Goal: Task Accomplishment & Management: Complete application form

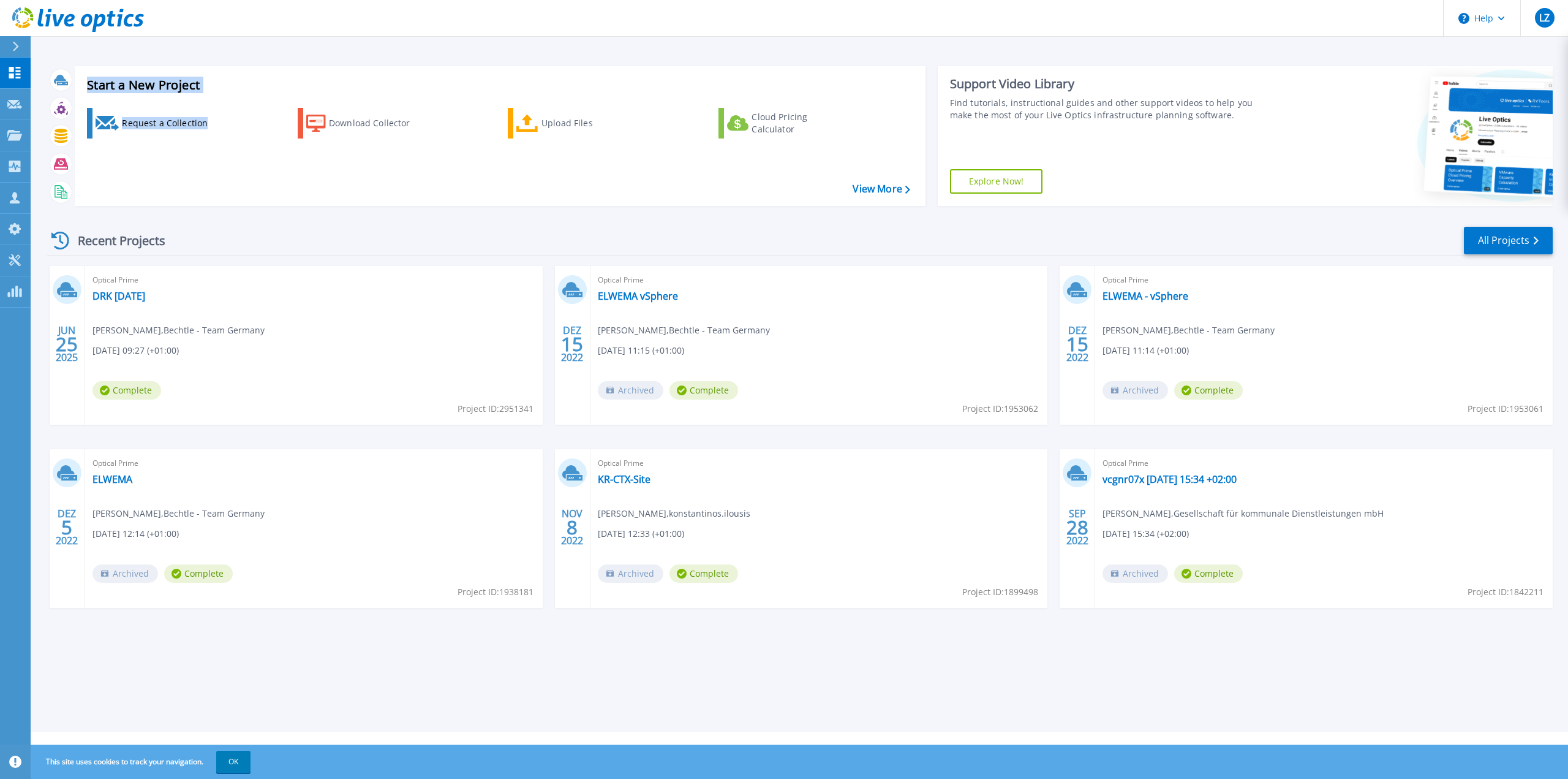
drag, startPoint x: 89, startPoint y: 83, endPoint x: 213, endPoint y: 98, distance: 124.9
click at [213, 98] on div "Start a New Project Request a Collection Download Collector Upload Files Cloud …" at bounding box center [500, 136] width 851 height 139
click at [475, 94] on div "Start a New Project Request a Collection Download Collector Upload Files Cloud …" at bounding box center [500, 136] width 851 height 139
drag, startPoint x: 211, startPoint y: 29, endPoint x: 55, endPoint y: 24, distance: 156.1
click at [55, 24] on header "Help LZ Vertriebspartner-Teammitglied Lars Zikoll lars.zikoll@bechtle.com Becht…" at bounding box center [784, 18] width 1568 height 37
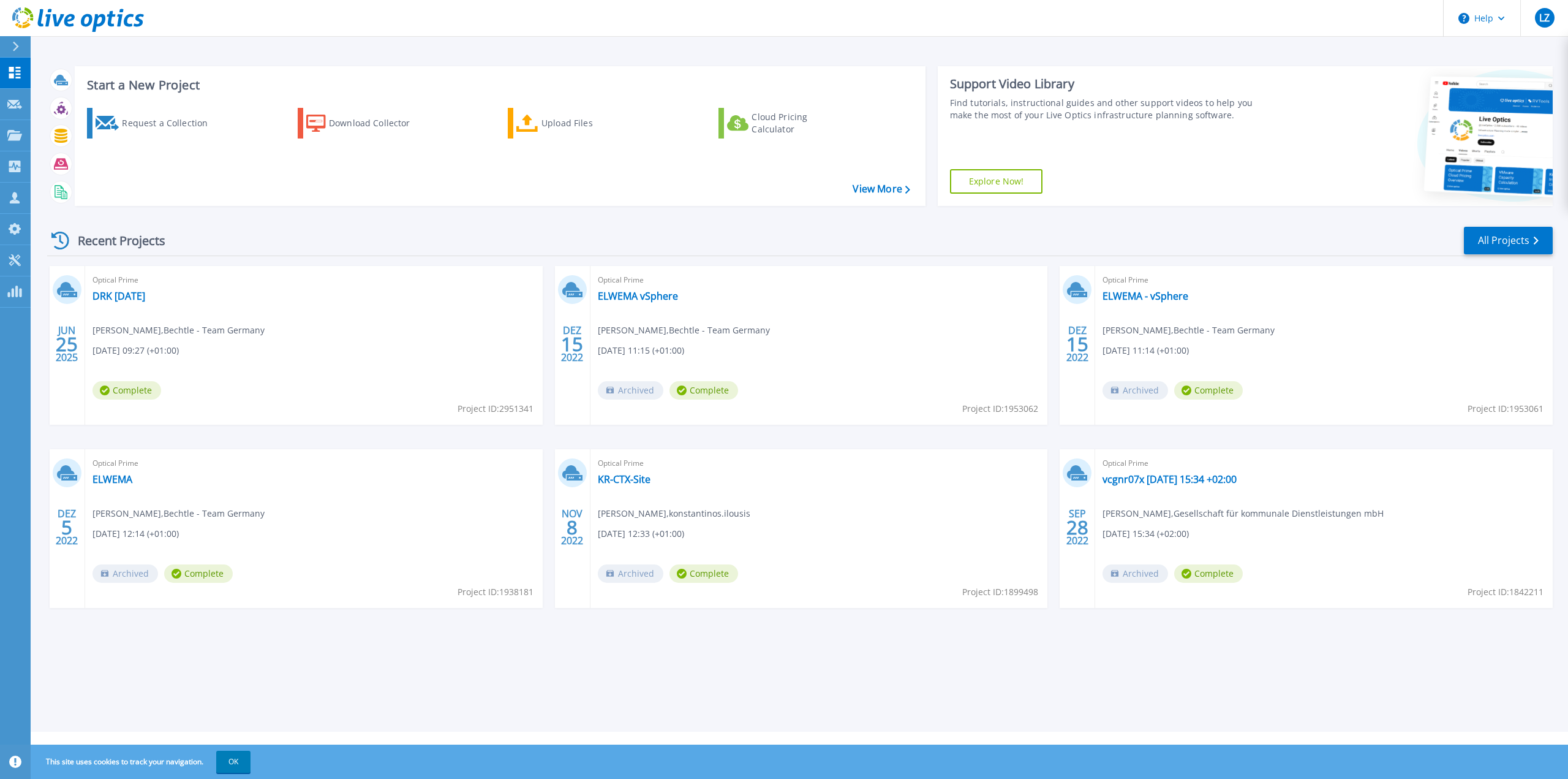
drag, startPoint x: 182, startPoint y: 34, endPoint x: 60, endPoint y: 21, distance: 122.7
click at [60, 21] on header "Help LZ Vertriebspartner-Teammitglied Lars Zikoll lars.zikoll@bechtle.com Becht…" at bounding box center [784, 18] width 1568 height 37
drag, startPoint x: 571, startPoint y: 75, endPoint x: 1303, endPoint y: 647, distance: 929.0
click at [1303, 647] on div "Start a New Project Request a Collection Download Collector Upload Files Cloud …" at bounding box center [799, 365] width 1538 height 732
click at [1304, 646] on div "Start a New Project Request a Collection Download Collector Upload Files Cloud …" at bounding box center [799, 365] width 1538 height 732
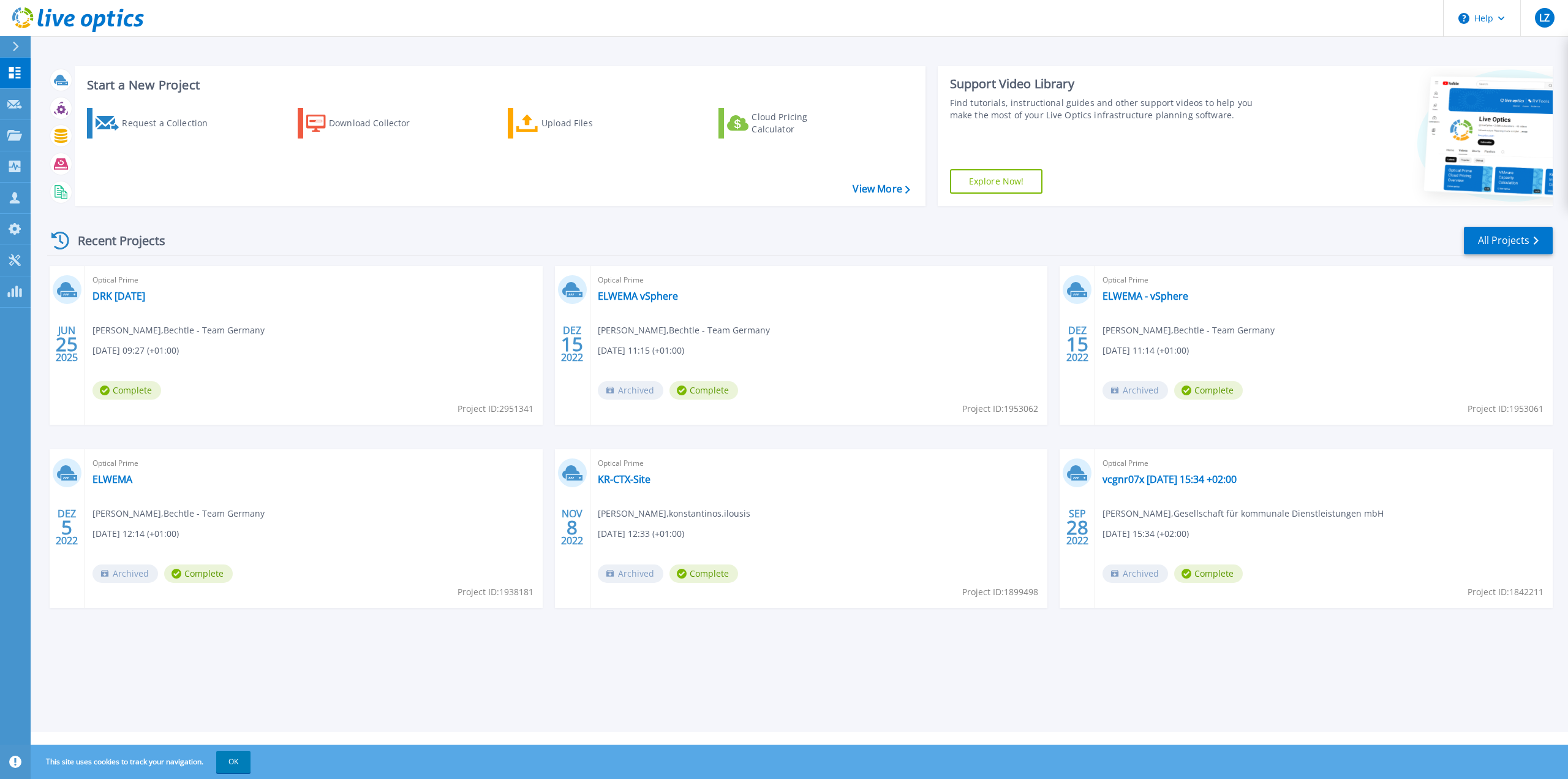
drag, startPoint x: 928, startPoint y: 215, endPoint x: 50, endPoint y: 59, distance: 891.8
click at [50, 59] on div "Start a New Project Request a Collection Download Collector Upload Files Cloud …" at bounding box center [800, 349] width 1505 height 586
click at [113, 59] on div "Start a New Project Request a Collection Download Collector Upload Files Cloud …" at bounding box center [800, 136] width 1505 height 159
click at [179, 121] on div "Request a Collection" at bounding box center [171, 122] width 98 height 24
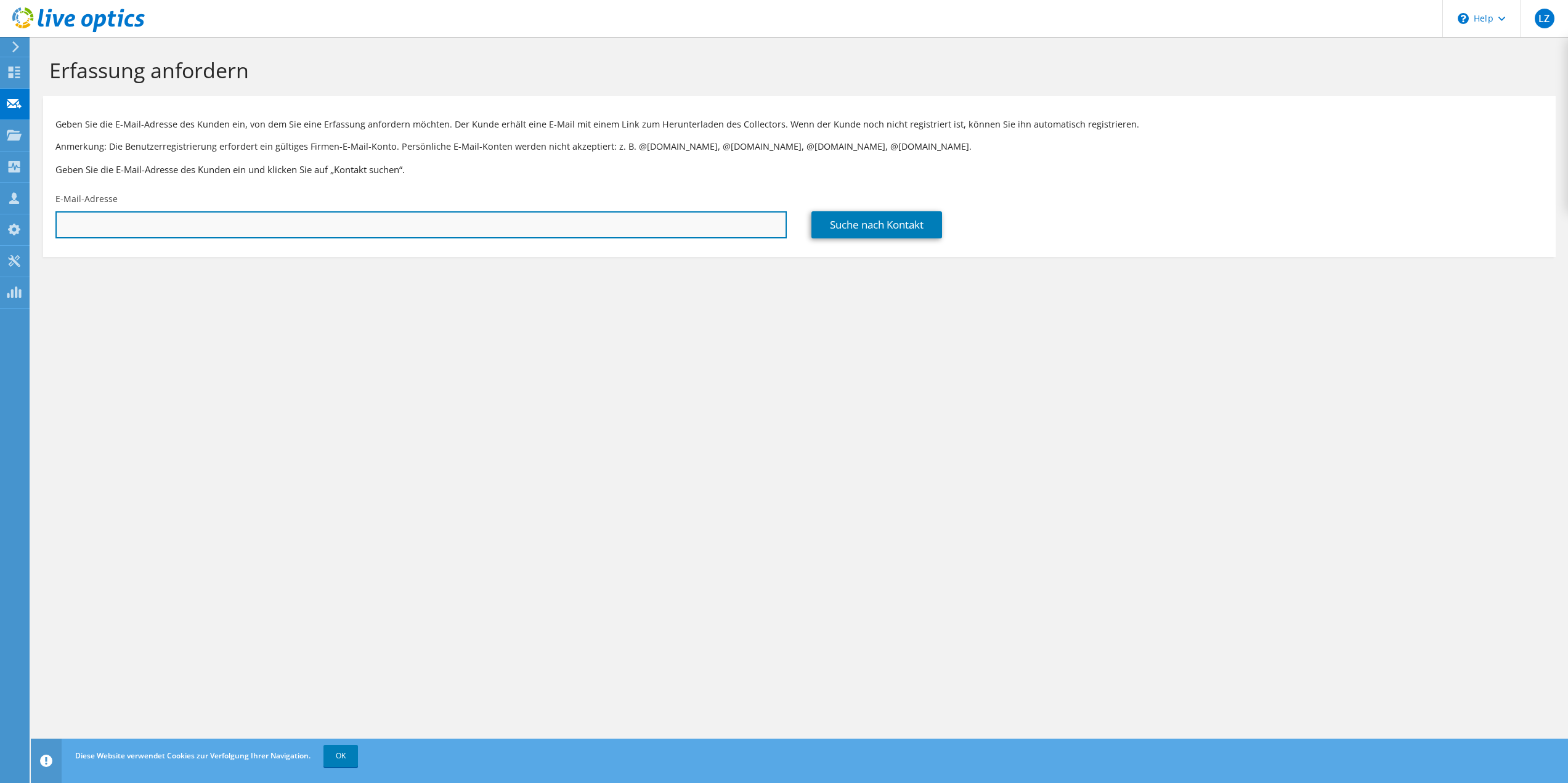
click at [168, 224] on input "text" at bounding box center [421, 224] width 731 height 27
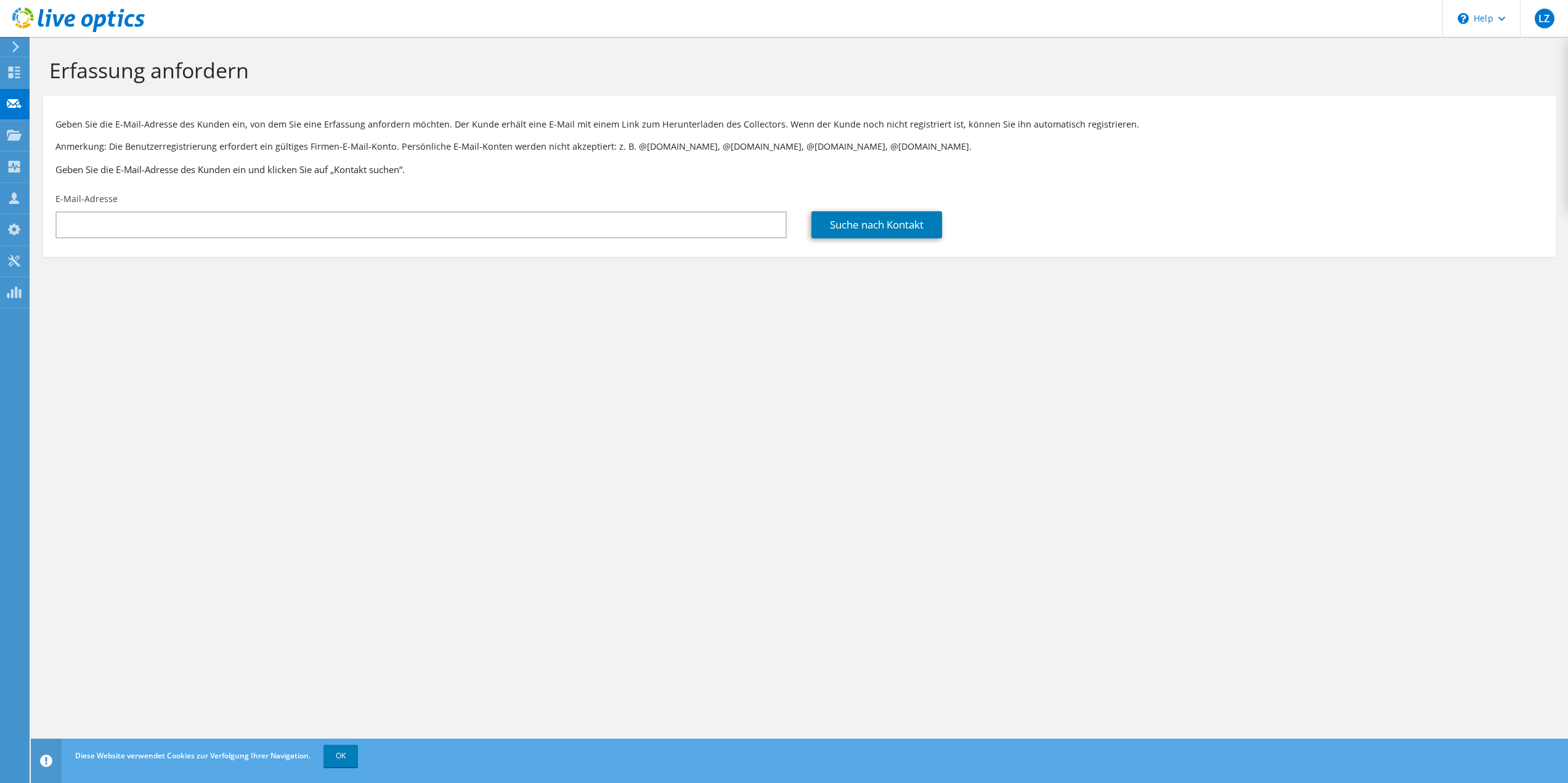
click at [882, 321] on div "Erfassung anfordern Geben Sie die E-Mail-Adresse des Kunden ein, von dem Sie ei…" at bounding box center [798, 409] width 1537 height 746
click at [166, 246] on section "Geben Sie die E-Mail-Adresse des Kunden ein, von dem Sie eine Erfassung anforde…" at bounding box center [799, 176] width 1512 height 161
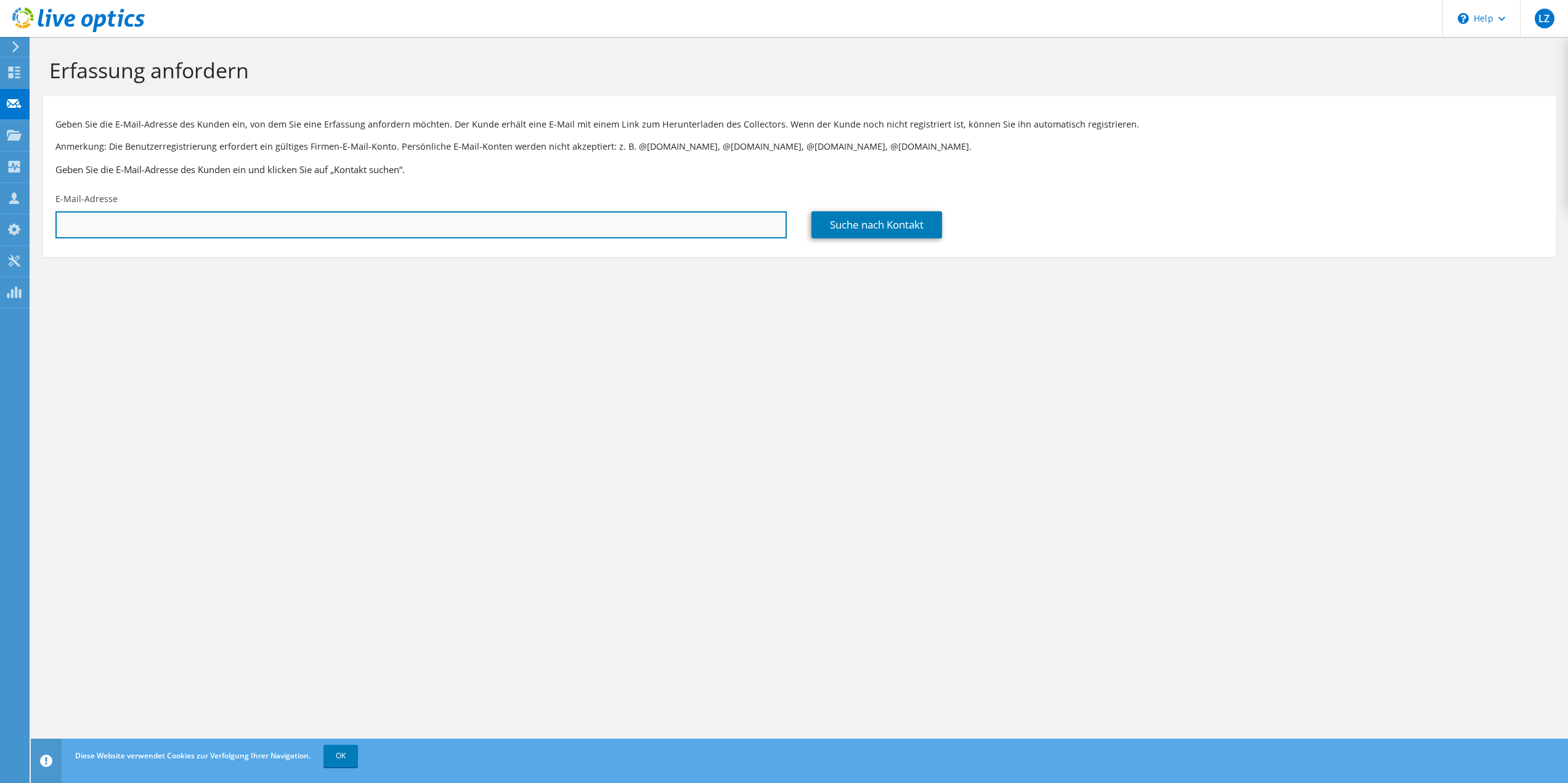
click at [159, 231] on input "text" at bounding box center [421, 224] width 731 height 27
click at [374, 216] on input "text" at bounding box center [421, 224] width 731 height 27
click at [233, 218] on input "text" at bounding box center [421, 224] width 731 height 27
paste input "Marcel.Hofmann@partnerfuertechnik.de"
type input "Marcel.Hofmann@partnerfuertechnik.de"
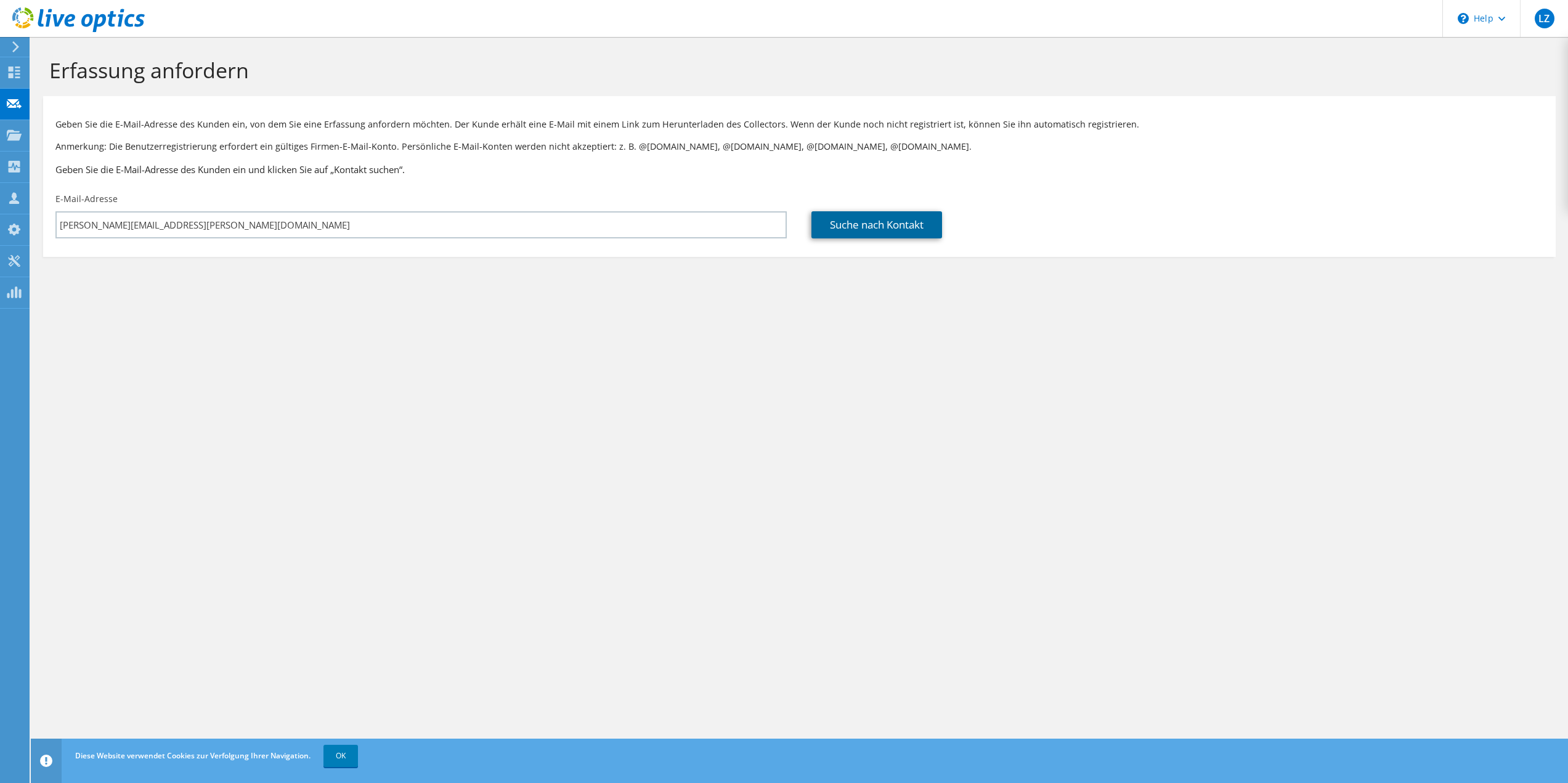
click at [825, 224] on link "Suche nach Kontakt" at bounding box center [876, 224] width 130 height 27
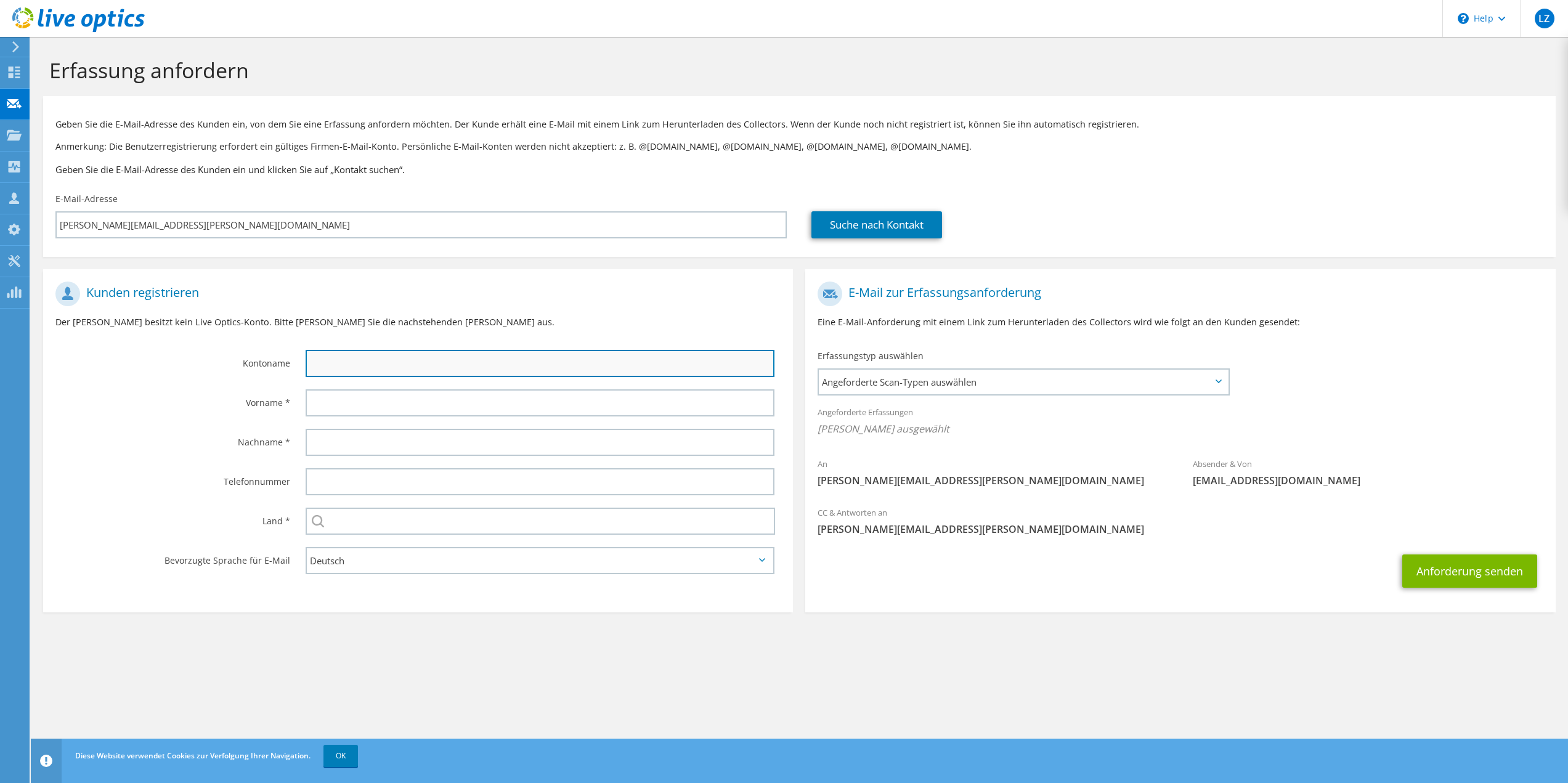
click at [359, 370] on input "text" at bounding box center [540, 364] width 470 height 27
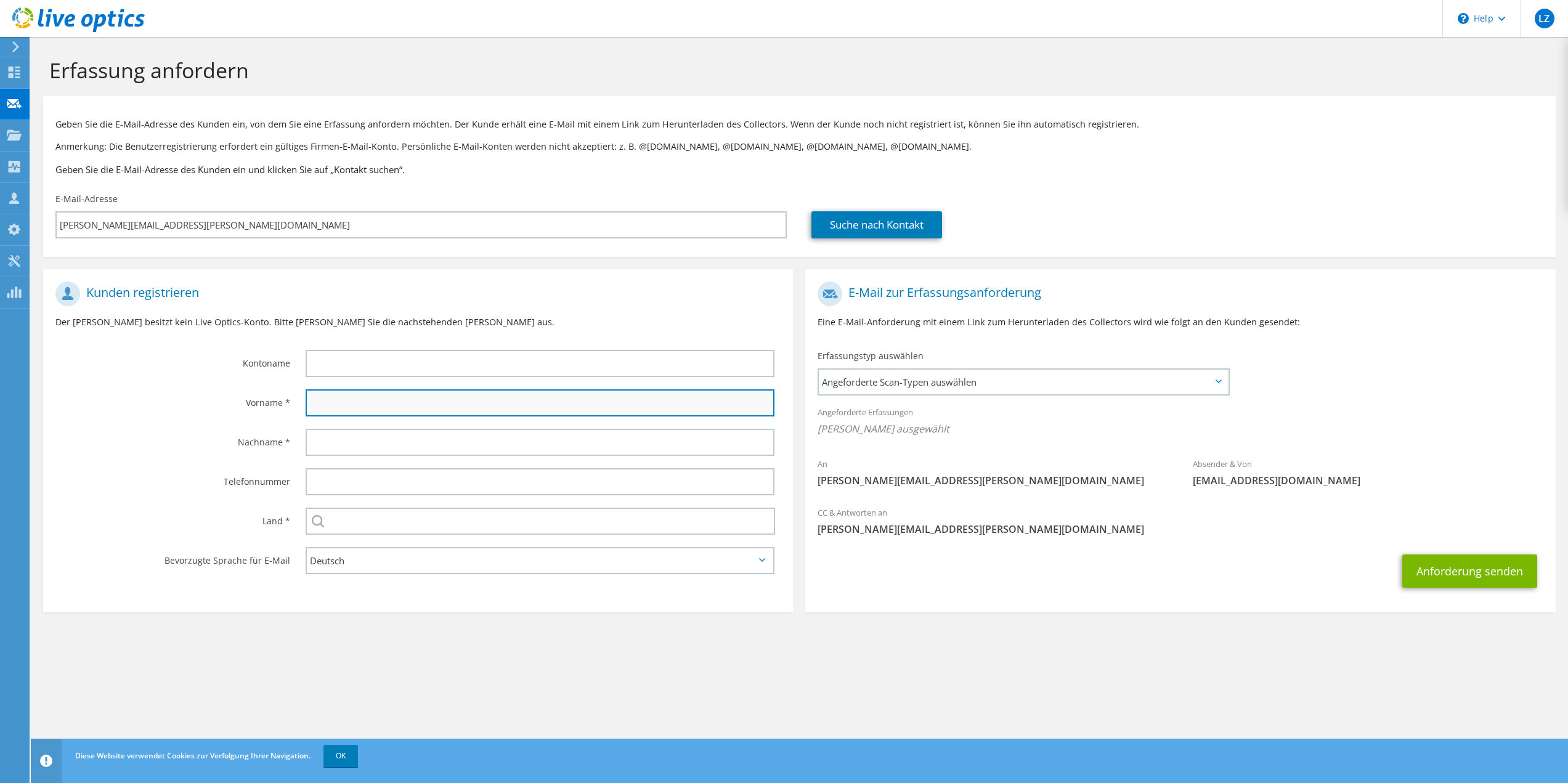
click at [334, 417] on input "text" at bounding box center [540, 403] width 470 height 27
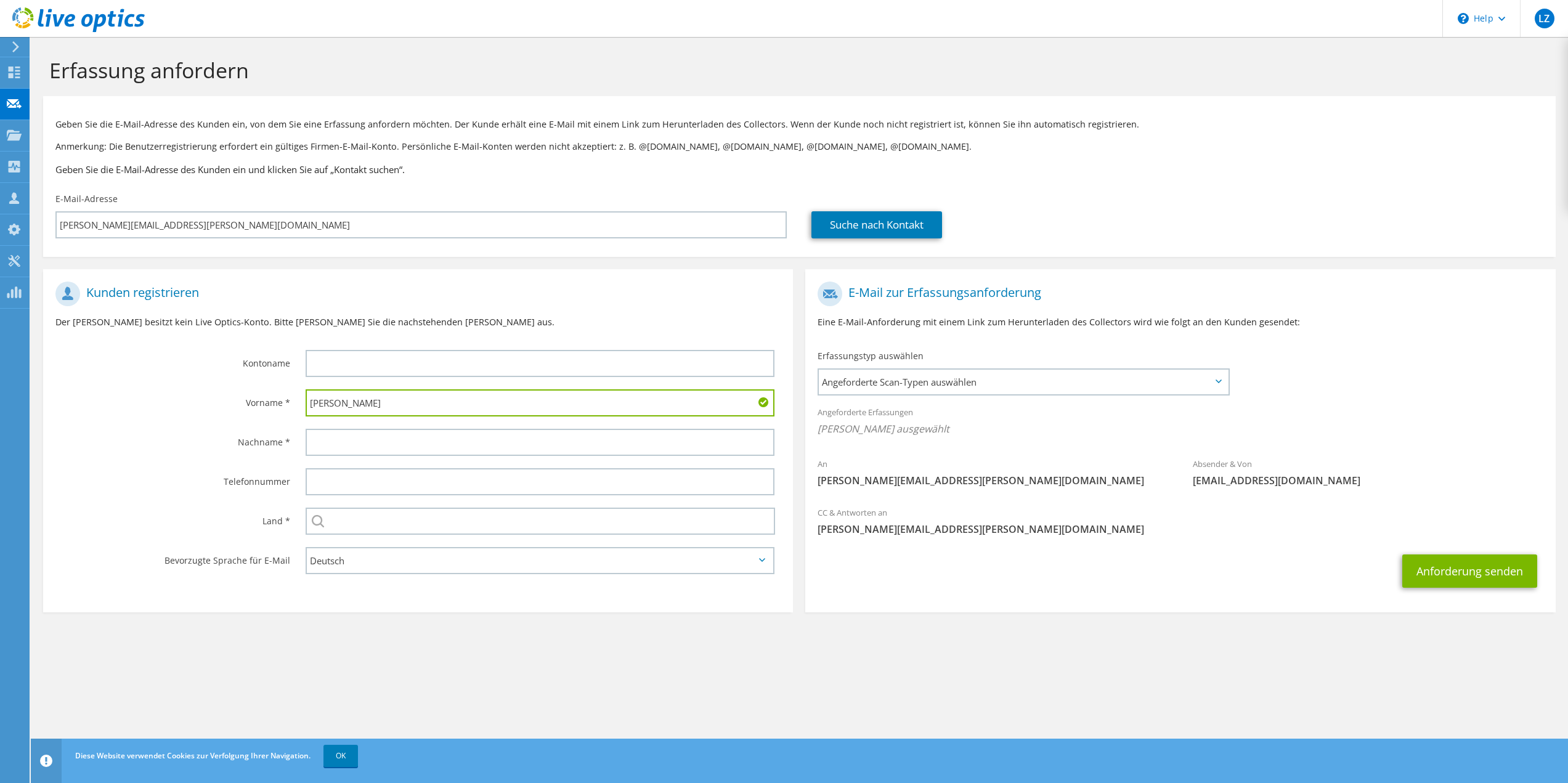
type input "Marcel"
click at [1402, 554] on button "Anforderung senden" at bounding box center [1469, 570] width 135 height 33
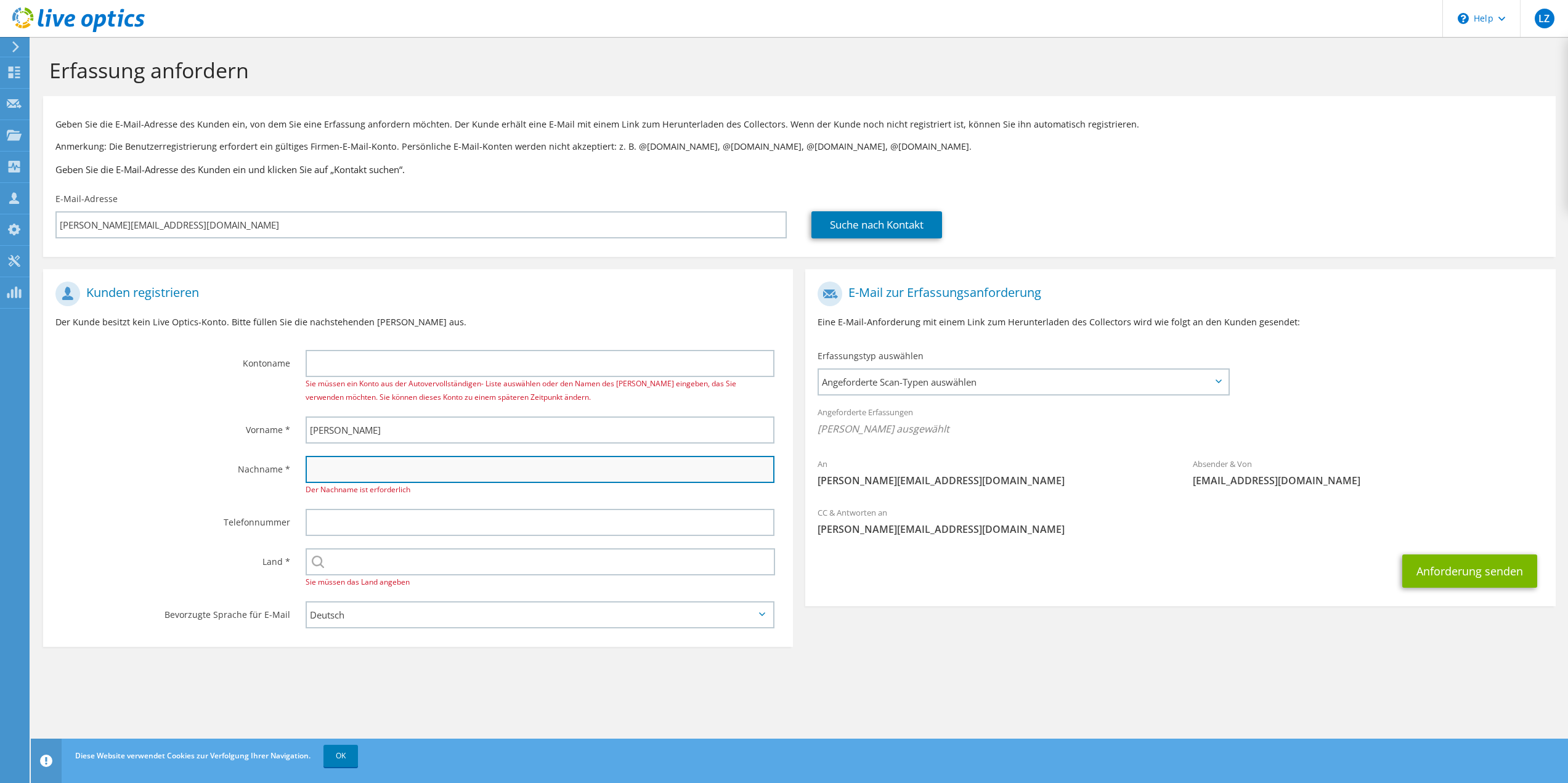
click at [350, 467] on input "text" at bounding box center [540, 470] width 470 height 27
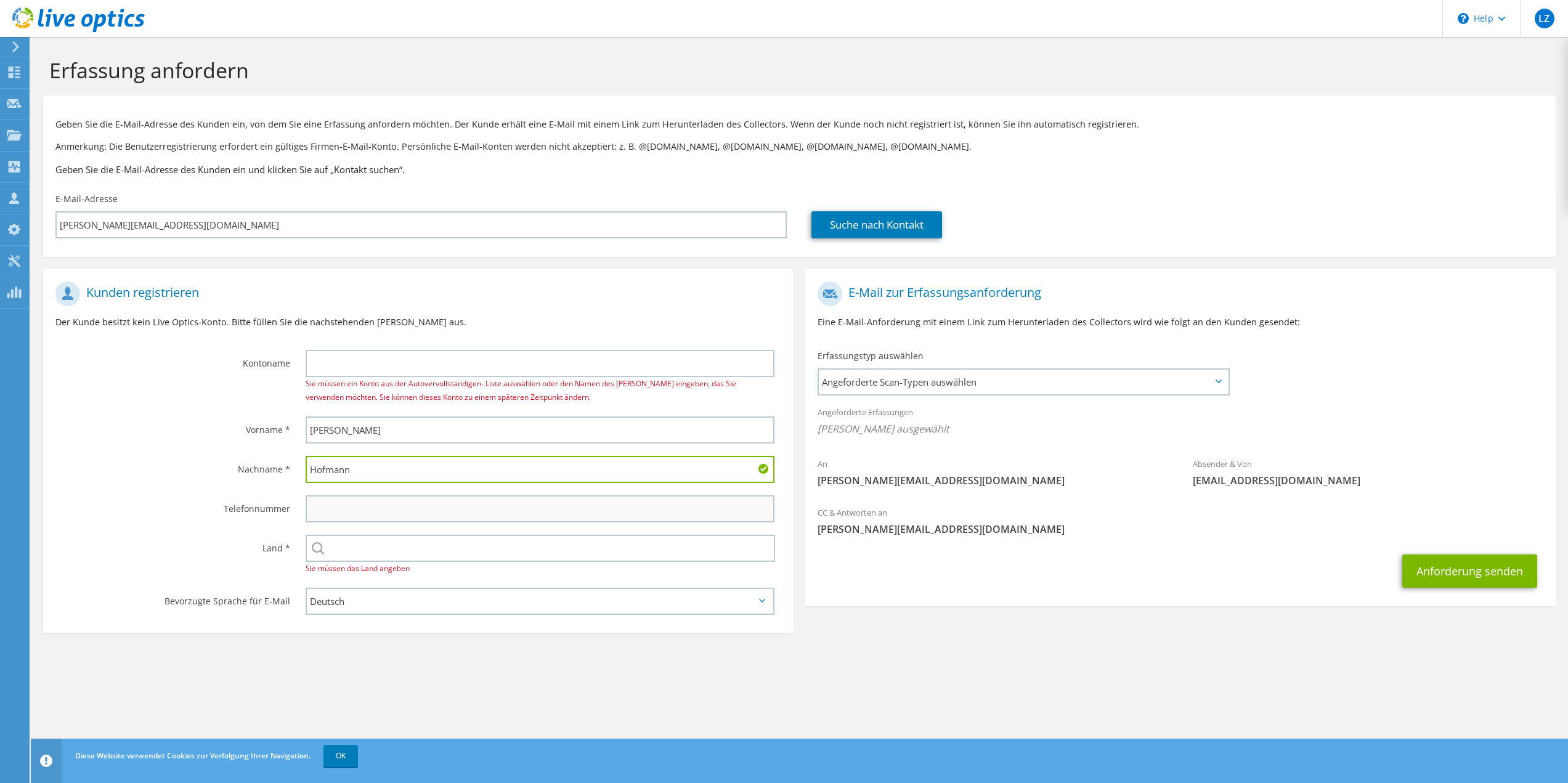
type input "Hofmann"
click at [337, 509] on input "text" at bounding box center [540, 508] width 470 height 27
click at [334, 547] on input "text" at bounding box center [540, 548] width 470 height 27
type input "[GEOGRAPHIC_DATA]"
type input "015787460769"
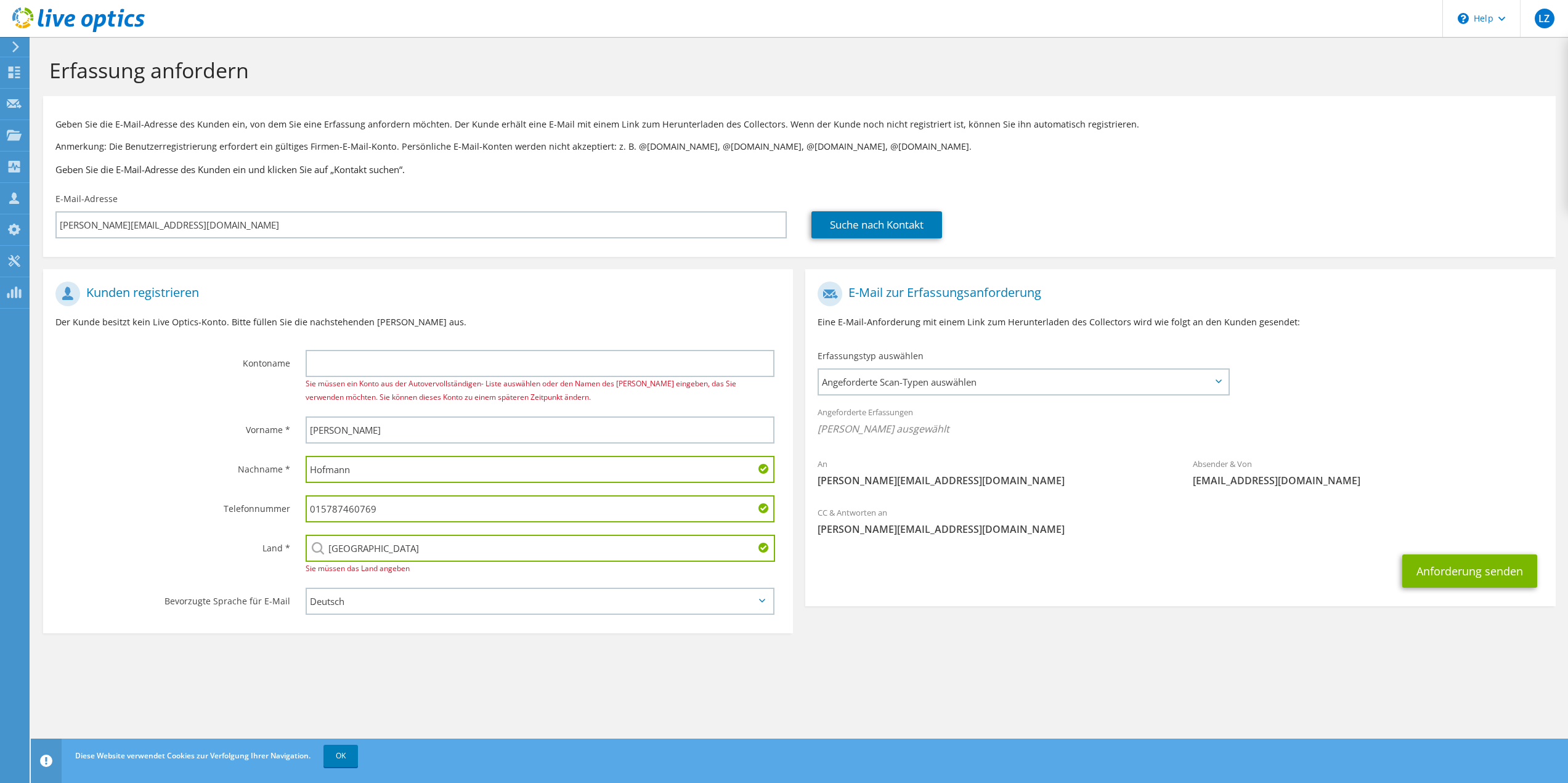
drag, startPoint x: 425, startPoint y: 518, endPoint x: 163, endPoint y: 503, distance: 262.4
click at [163, 503] on div "Telefonnummer 015787460769" at bounding box center [418, 509] width 750 height 40
click at [117, 507] on label "Telefonnummer" at bounding box center [172, 505] width 234 height 20
click at [874, 388] on span "Angeforderte Scan-Typen auswählen" at bounding box center [1023, 382] width 409 height 24
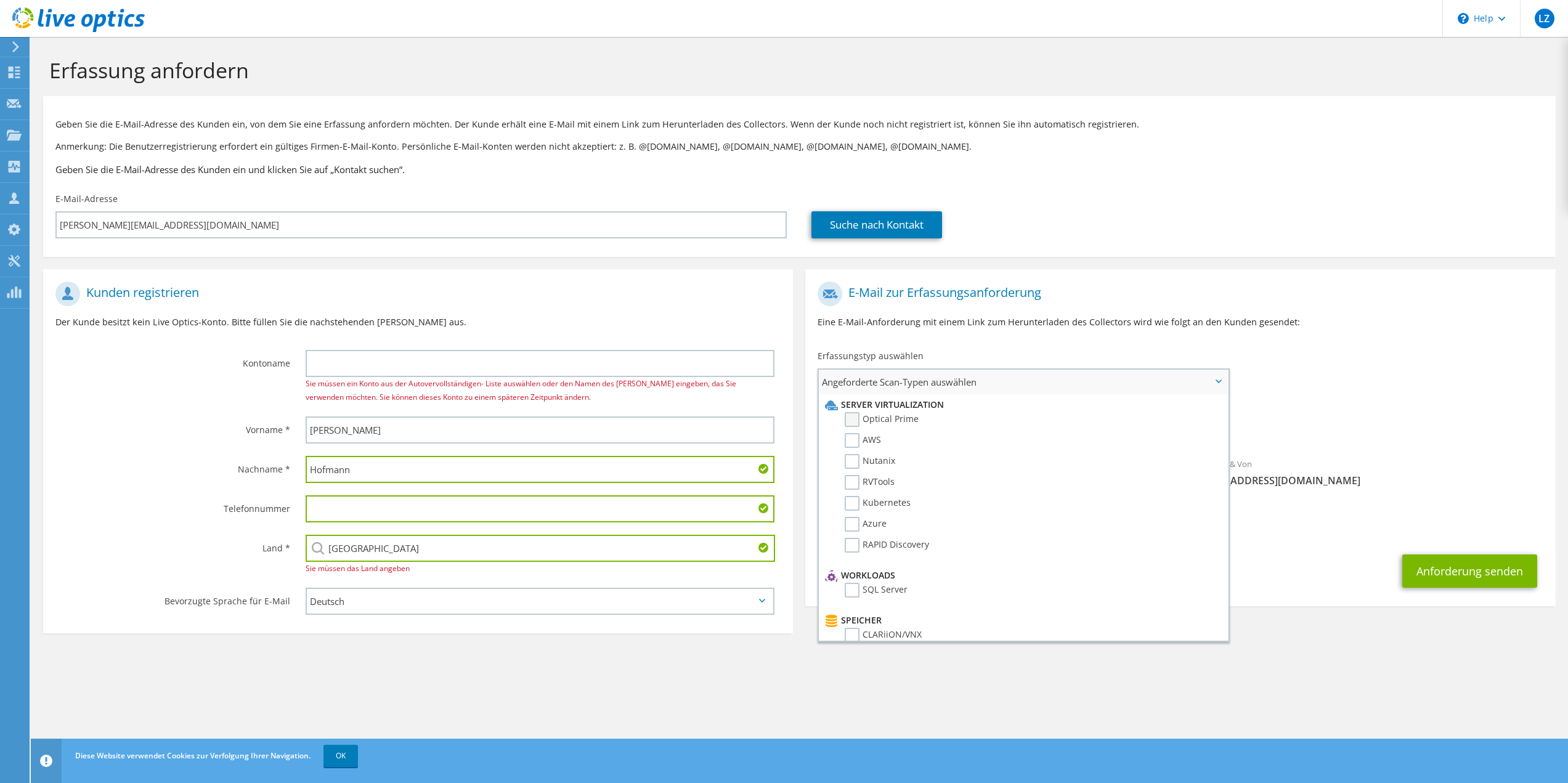
click at [860, 418] on label "Optical Prime" at bounding box center [881, 419] width 74 height 14
click at [0, 0] on input "Optical Prime" at bounding box center [0, 0] width 0 height 0
click at [850, 479] on label "RVTools" at bounding box center [869, 482] width 50 height 14
click at [0, 0] on input "RVTools" at bounding box center [0, 0] width 0 height 0
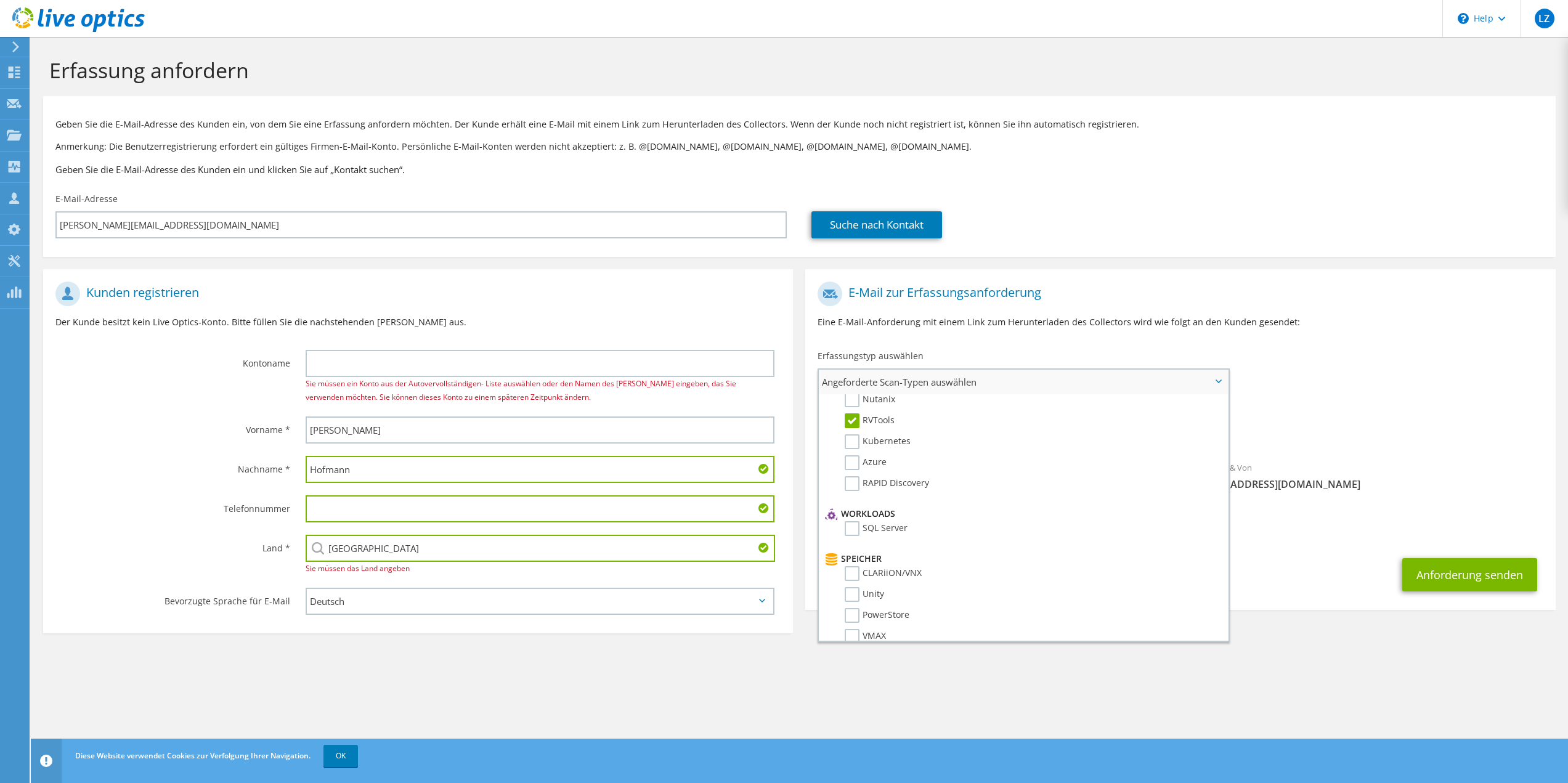
click at [852, 417] on label "RVTools" at bounding box center [869, 420] width 50 height 14
click at [0, 0] on input "RVTools" at bounding box center [0, 0] width 0 height 0
click at [1327, 418] on div "Angeforderte Erfassungen Keine Scans ausgewählt Optical Prime" at bounding box center [1180, 423] width 750 height 49
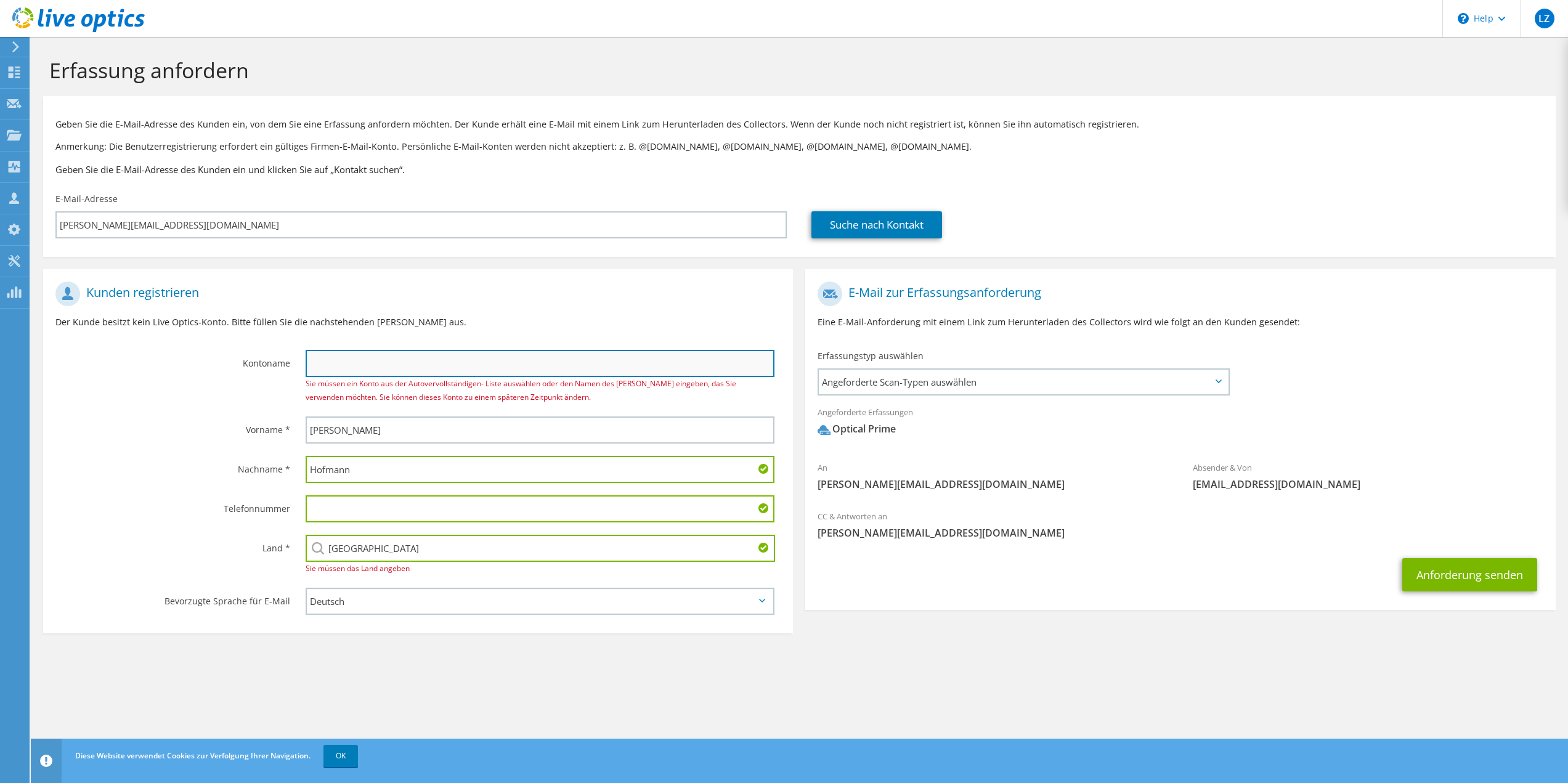
click at [411, 372] on input "text" at bounding box center [540, 364] width 470 height 27
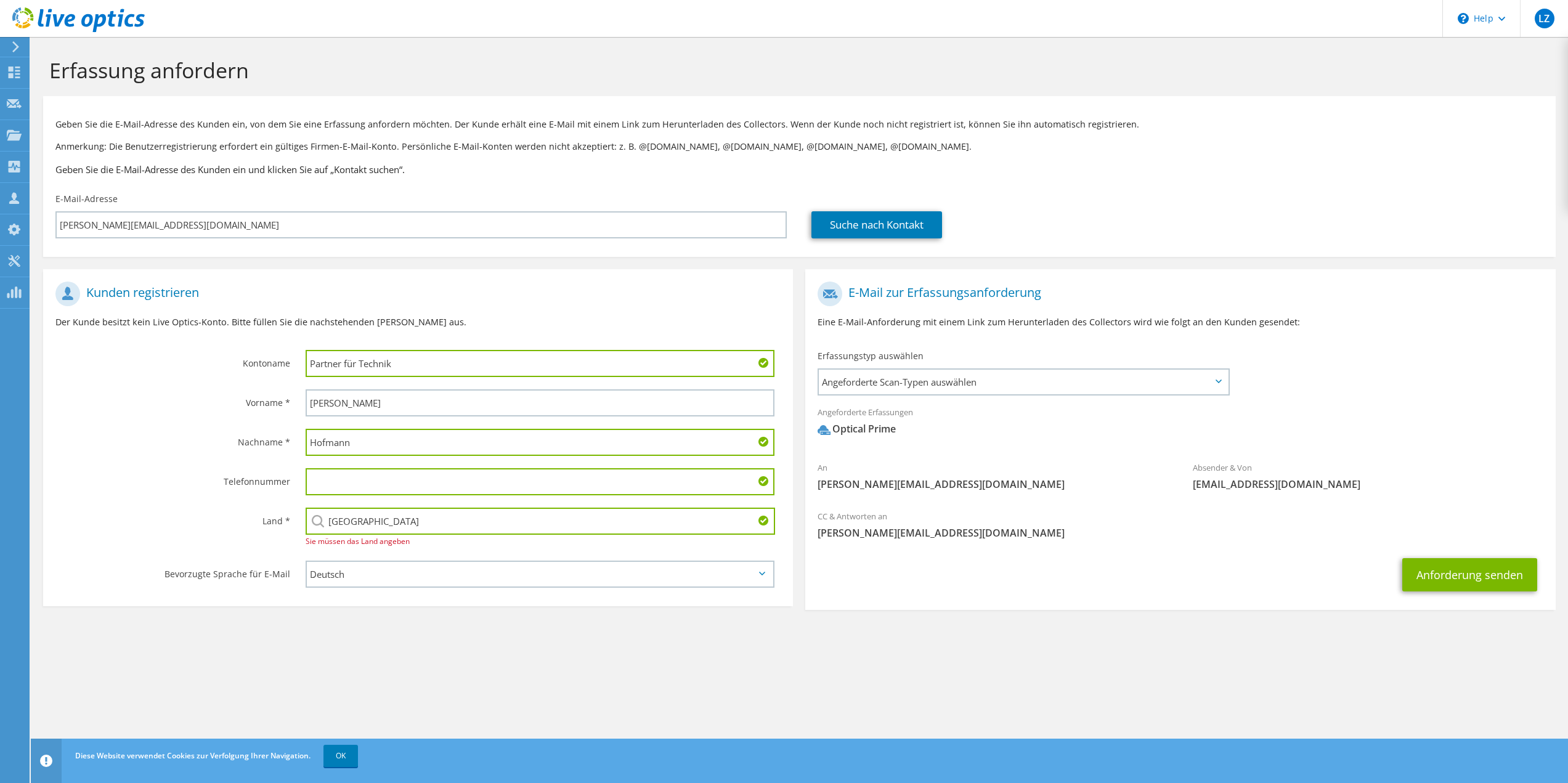
type input "Partner für Technik"
click at [536, 319] on p "Der Kunde besitzt kein Live Optics-Konto. Bitte füllen Sie die nachstehenden [P…" at bounding box center [418, 321] width 725 height 13
click at [1303, 665] on section "Erfassung anfordern Geben Sie die E-Mail-Adresse des Kunden ein, von dem Sie ei…" at bounding box center [798, 356] width 1537 height 640
click at [1467, 571] on button "Anforderung senden" at bounding box center [1469, 574] width 135 height 33
